Goal: Task Accomplishment & Management: Complete application form

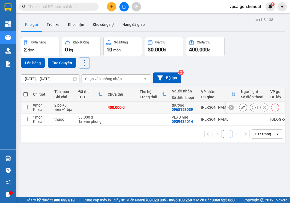
click at [181, 111] on div "0965153039" at bounding box center [182, 109] width 21 height 4
copy div "0965153039"
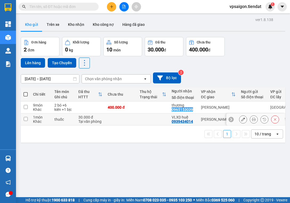
scroll to position [25, 0]
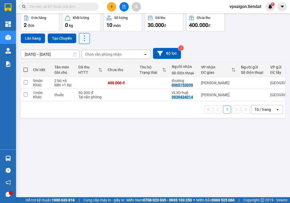
click at [88, 7] on input "text" at bounding box center [60, 7] width 63 height 6
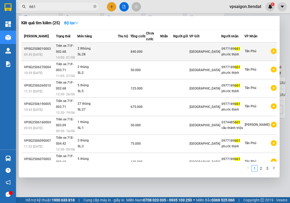
type input "661"
click at [189, 46] on td at bounding box center [181, 52] width 16 height 18
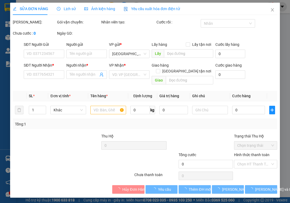
type input "0977189661"
type input "phước thịnh"
type input "840.000"
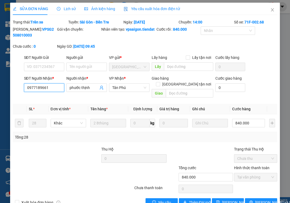
drag, startPoint x: 54, startPoint y: 96, endPoint x: 23, endPoint y: 95, distance: 30.9
click at [23, 95] on div "SĐT Người Nhận * 0977189661 0977189661" at bounding box center [44, 87] width 43 height 25
paste input "65153039"
type input "0965153039"
click at [270, 9] on icon "close" at bounding box center [272, 10] width 4 height 4
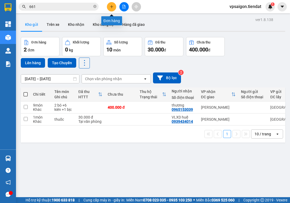
click at [112, 6] on icon "plus" at bounding box center [112, 7] width 4 height 4
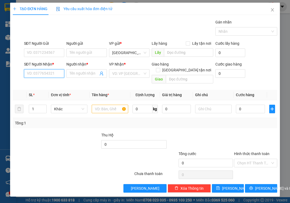
click at [49, 73] on input "SĐT Người Nhận *" at bounding box center [44, 73] width 40 height 9
paste input "0965153039"
click at [53, 76] on input "0965153039" at bounding box center [44, 73] width 40 height 9
type input "0"
paste input "0965153039"
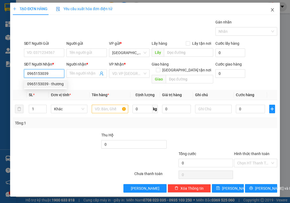
type input "0965153039"
click at [273, 10] on icon "close" at bounding box center [272, 10] width 4 height 4
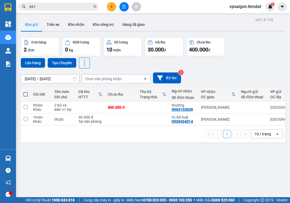
click at [85, 7] on input "661" at bounding box center [60, 7] width 63 height 6
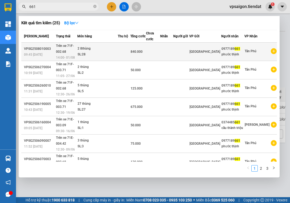
click at [189, 47] on td at bounding box center [181, 52] width 16 height 18
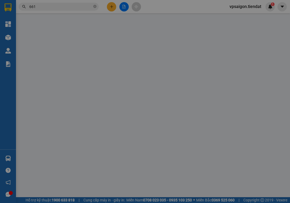
type input "0977189661"
type input "phước thịnh"
type input "840.000"
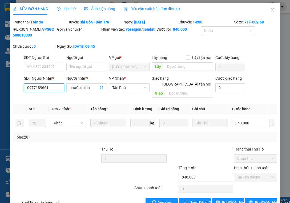
drag, startPoint x: 56, startPoint y: 95, endPoint x: 10, endPoint y: 92, distance: 47.0
click at [10, 92] on div "SỬA ĐƠN HÀNG Lịch sử Ảnh kiện hàng Yêu cầu xuất hóa đơn điện tử Total Paid Fee …" at bounding box center [145, 101] width 290 height 203
click at [271, 10] on icon "close" at bounding box center [272, 9] width 3 height 3
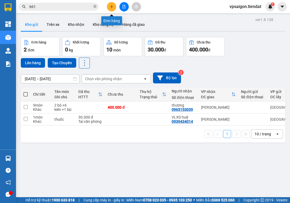
click at [110, 6] on icon "plus" at bounding box center [112, 7] width 4 height 4
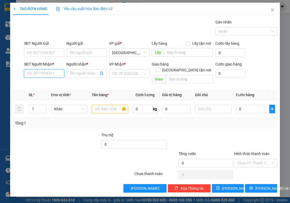
click at [44, 75] on input "SĐT Người Nhận *" at bounding box center [44, 73] width 40 height 9
paste input "0977189661"
type input "0977189661"
click at [66, 83] on div "0977189661 - [PERSON_NAME]" at bounding box center [53, 84] width 52 height 6
type input "phước thịnh"
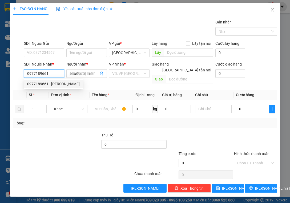
type input "840.000"
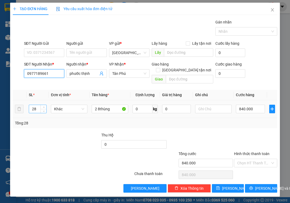
type input "0977189661"
click at [39, 105] on input "28" at bounding box center [37, 109] width 17 height 8
type input "2"
type input "5"
type input "·"
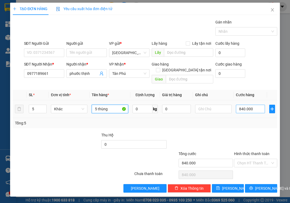
type input "5 thùng"
click at [253, 105] on input "840.000" at bounding box center [250, 109] width 29 height 9
type input "0"
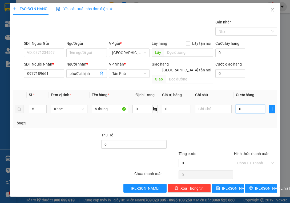
type input "1"
type input "01"
type input "12"
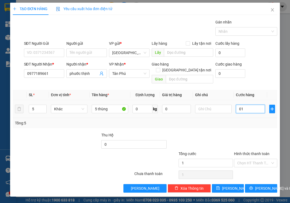
type input "012"
type input "125"
type input "0.125"
type input "125.000"
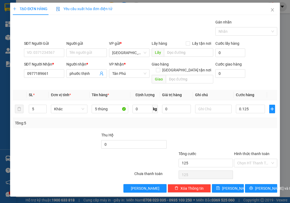
type input "125.000"
click at [257, 120] on div "Tổng: 5" at bounding box center [145, 123] width 260 height 6
click at [255, 159] on input "Hình thức thanh toán" at bounding box center [253, 163] width 33 height 8
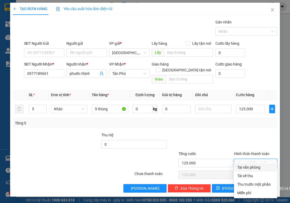
click at [252, 166] on div "Tại văn phòng" at bounding box center [255, 167] width 37 height 6
type input "0"
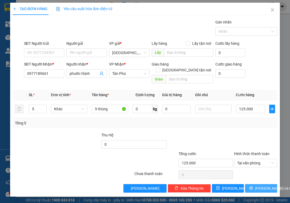
click at [262, 185] on span "[PERSON_NAME] và In" at bounding box center [273, 188] width 37 height 6
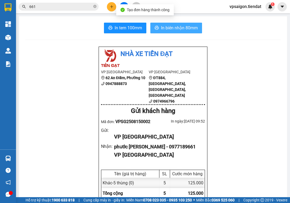
click at [189, 31] on button "In biên nhận 80mm" at bounding box center [176, 28] width 52 height 11
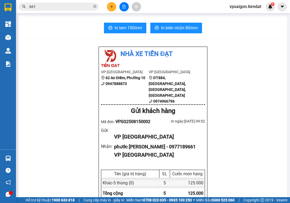
click at [132, 28] on span "In tem 100mm" at bounding box center [128, 28] width 27 height 7
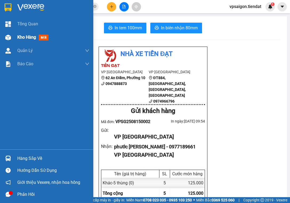
click at [21, 37] on span "Kho hàng" at bounding box center [26, 37] width 19 height 5
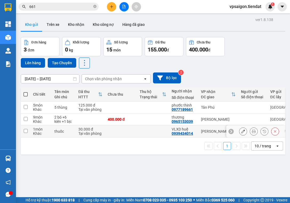
click at [24, 131] on input "checkbox" at bounding box center [26, 131] width 4 height 4
checkbox input "true"
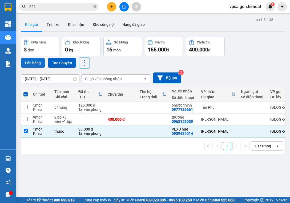
click at [29, 60] on button "Lên hàng" at bounding box center [33, 63] width 24 height 10
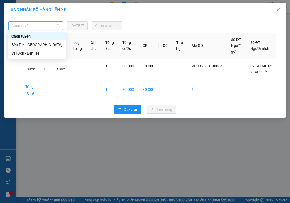
click at [44, 25] on span "Chọn tuyến" at bounding box center [35, 26] width 48 height 8
click at [38, 54] on div "Sài Gòn - Bến Tre" at bounding box center [36, 53] width 51 height 6
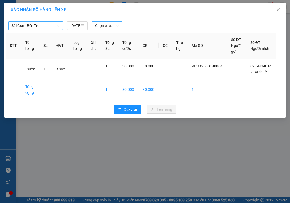
click at [104, 25] on span "Chọn chuyến" at bounding box center [107, 26] width 24 height 8
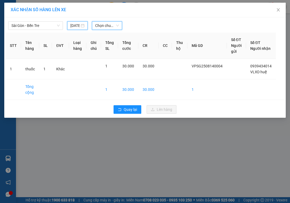
click at [77, 25] on input "[DATE]" at bounding box center [74, 26] width 9 height 6
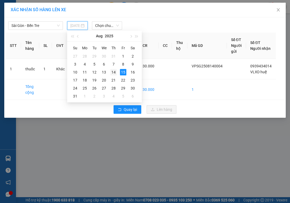
click at [114, 71] on div "14" at bounding box center [113, 72] width 6 height 6
type input "[DATE]"
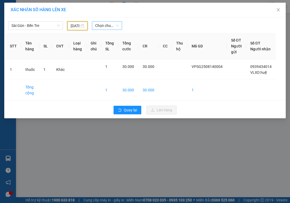
click at [111, 26] on span "Chọn chuyến" at bounding box center [107, 26] width 24 height 8
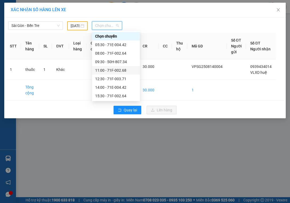
scroll to position [17, 0]
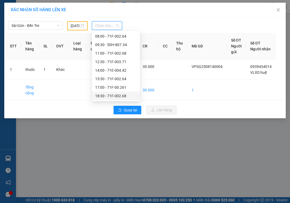
click at [125, 95] on div "18:30 - 71F-002.68" at bounding box center [116, 96] width 42 height 6
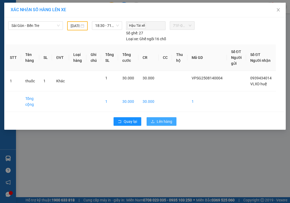
click at [157, 122] on span "Lên hàng" at bounding box center [164, 122] width 15 height 6
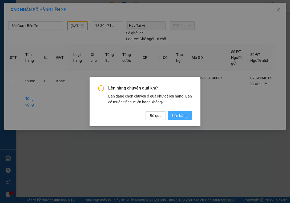
click at [182, 116] on span "Lên hàng" at bounding box center [179, 116] width 15 height 6
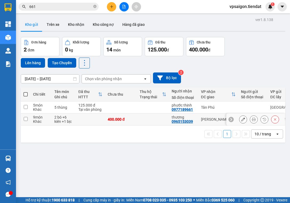
click at [25, 118] on input "checkbox" at bounding box center [26, 119] width 4 height 4
checkbox input "true"
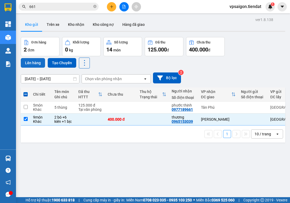
click at [33, 63] on button "Lên hàng" at bounding box center [33, 63] width 24 height 10
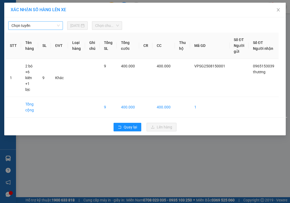
click at [36, 25] on span "Chọn tuyến" at bounding box center [35, 26] width 48 height 8
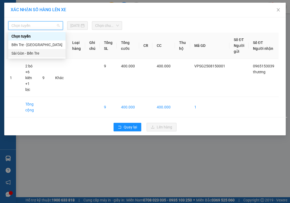
click at [30, 52] on div "Sài Gòn - Bến Tre" at bounding box center [36, 53] width 51 height 6
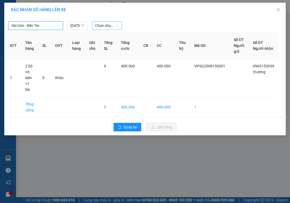
click at [105, 26] on span "Chọn chuyến" at bounding box center [107, 26] width 24 height 8
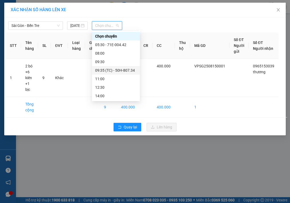
click at [122, 70] on div "09:35 (TC) - 50H-807.34" at bounding box center [116, 70] width 42 height 6
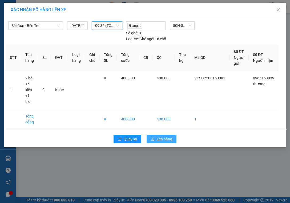
click at [170, 140] on span "Lên hàng" at bounding box center [164, 139] width 15 height 6
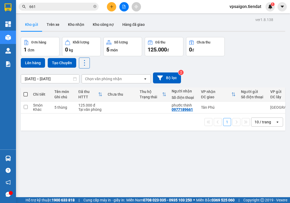
click at [69, 167] on div "ver 1.8.138 Kho gửi Trên xe Kho nhận Kho công nợ Hàng đã giao Đơn hàng 1 đơn Kh…" at bounding box center [153, 117] width 268 height 203
click at [111, 6] on icon "plus" at bounding box center [112, 7] width 4 height 4
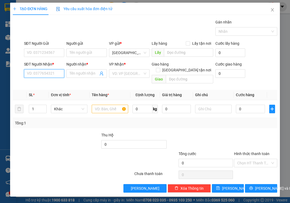
paste input "0388993066"
type input "0388993066"
click at [80, 73] on input "Người nhận *" at bounding box center [84, 74] width 29 height 6
type input "u"
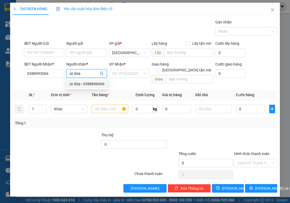
type input "út dừa"
click at [124, 90] on th "Tên hàng *" at bounding box center [109, 95] width 41 height 10
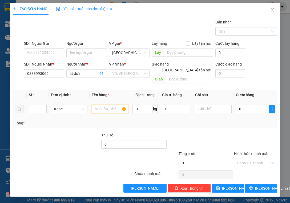
click at [103, 105] on input "text" at bounding box center [110, 109] width 36 height 9
type input "1 món"
click at [254, 105] on input "0" at bounding box center [250, 109] width 29 height 9
type input "4"
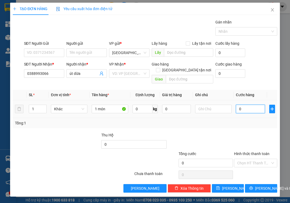
type input "4"
type input "40"
type input "40.000"
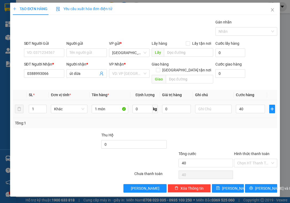
type input "40.000"
click at [257, 110] on td "40.000" at bounding box center [250, 109] width 33 height 18
click at [252, 159] on input "Hình thức thanh toán" at bounding box center [253, 163] width 33 height 8
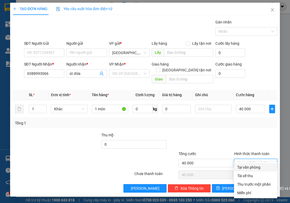
click at [252, 166] on div "Tại văn phòng" at bounding box center [255, 167] width 37 height 6
type input "0"
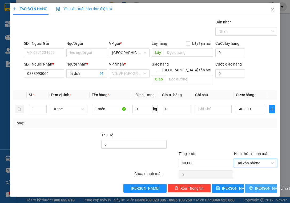
click at [260, 185] on span "[PERSON_NAME] và In" at bounding box center [273, 188] width 37 height 6
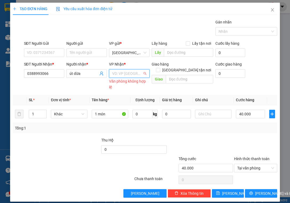
click at [121, 76] on input "search" at bounding box center [127, 74] width 30 height 8
click at [128, 83] on div "[PERSON_NAME]" at bounding box center [129, 84] width 36 height 6
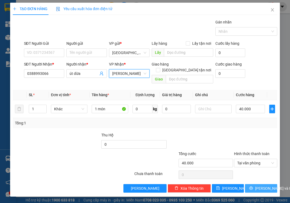
click at [267, 185] on span "[PERSON_NAME] và In" at bounding box center [273, 188] width 37 height 6
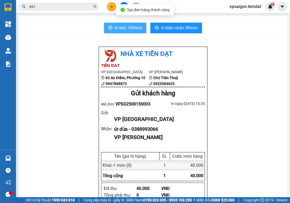
click at [128, 28] on span "In tem 100mm" at bounding box center [128, 28] width 27 height 7
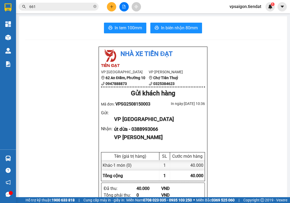
click at [72, 115] on div "Nhà xe Tiến Đạt VP [GEOGRAPHIC_DATA] 62 An Điềm, Phường 10 0947888873 VP Tiên T…" at bounding box center [152, 206] width 255 height 320
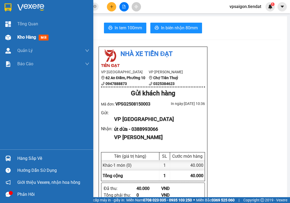
click at [18, 37] on span "Kho hàng" at bounding box center [26, 37] width 19 height 5
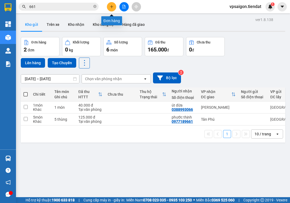
click at [111, 6] on icon "plus" at bounding box center [112, 7] width 4 height 4
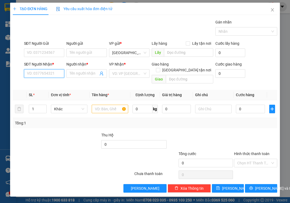
click at [52, 75] on input "SĐT Người Nhận *" at bounding box center [44, 73] width 40 height 9
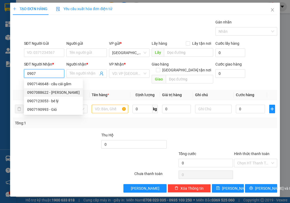
click at [59, 93] on div "0907088622 - [PERSON_NAME]" at bounding box center [53, 92] width 52 height 6
type input "0907088622"
type input "huy vai"
type input "80.000"
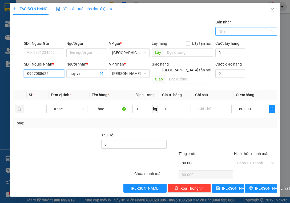
click at [231, 32] on div at bounding box center [244, 31] width 54 height 6
type input "0907088622"
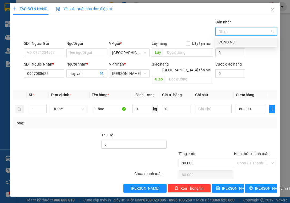
click at [230, 42] on div "CÔNG NỢ" at bounding box center [245, 42] width 55 height 6
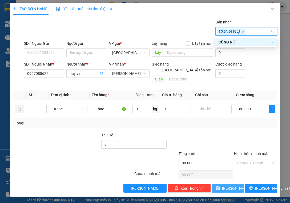
click at [231, 185] on span "[PERSON_NAME]" at bounding box center [236, 188] width 28 height 6
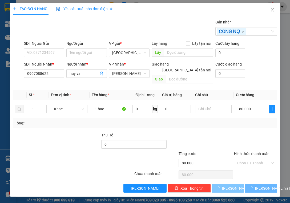
type input "0"
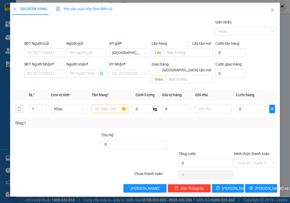
click at [69, 169] on div at bounding box center [72, 174] width 121 height 11
click at [272, 10] on icon "close" at bounding box center [272, 10] width 4 height 4
